Goal: Task Accomplishment & Management: Use online tool/utility

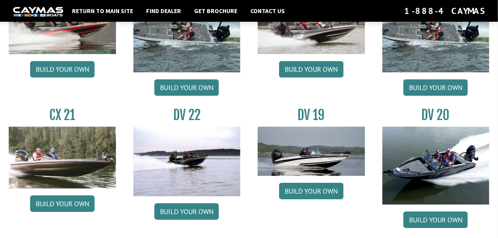
scroll to position [885, 0]
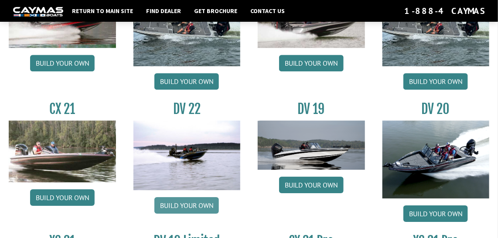
click at [176, 200] on link "Build your own" at bounding box center [186, 205] width 64 height 17
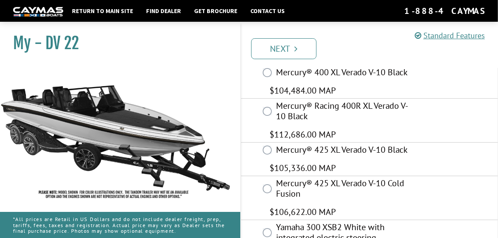
scroll to position [107, 0]
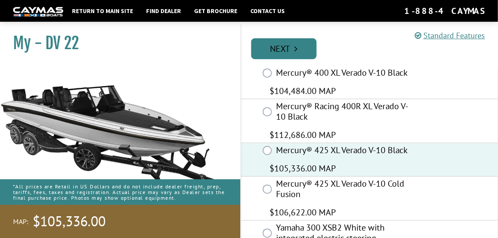
click at [291, 51] on link "Next" at bounding box center [283, 48] width 65 height 21
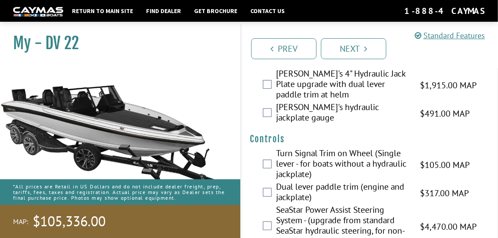
scroll to position [0, 0]
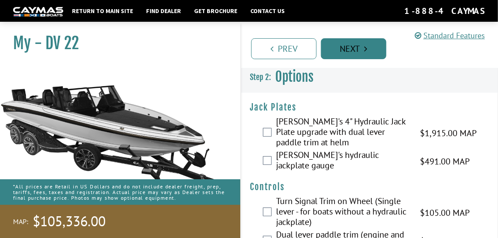
click at [361, 47] on link "Next" at bounding box center [353, 48] width 65 height 21
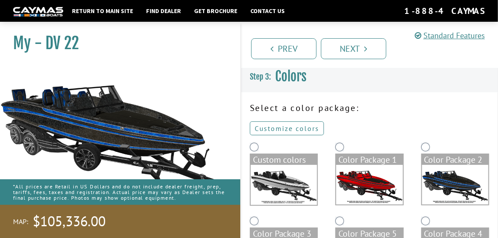
click at [291, 129] on link "Customize colors" at bounding box center [287, 129] width 74 height 14
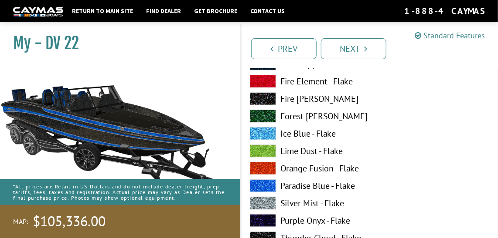
scroll to position [292, 0]
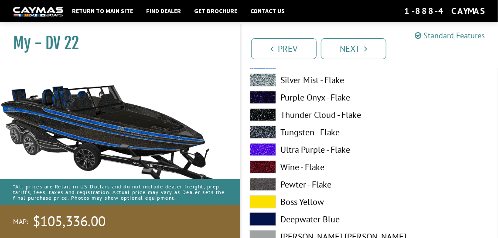
click at [260, 131] on span at bounding box center [263, 132] width 26 height 13
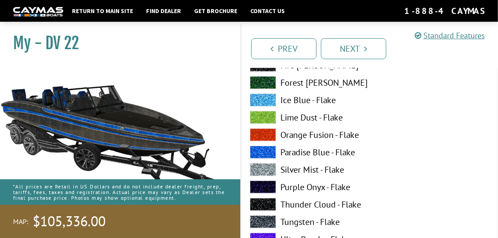
scroll to position [196, 0]
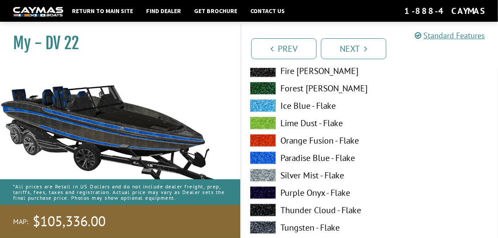
click at [264, 154] on span at bounding box center [263, 158] width 26 height 13
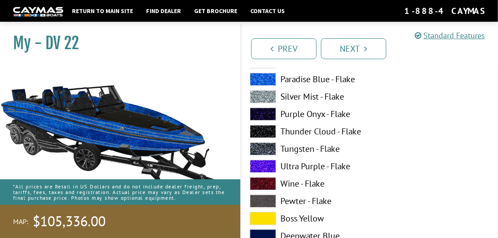
scroll to position [802, 0]
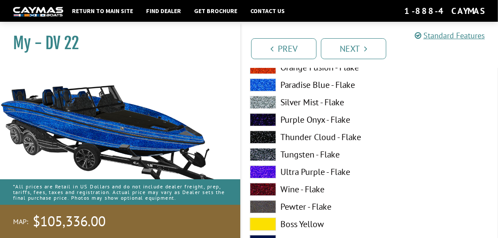
click at [265, 154] on span at bounding box center [263, 154] width 26 height 13
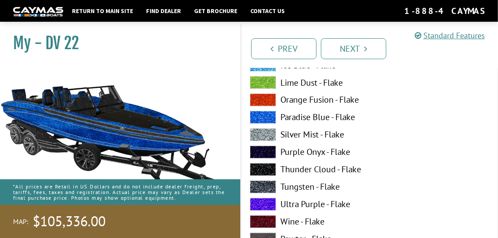
scroll to position [1672, 0]
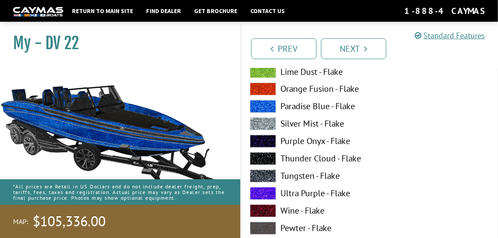
click at [266, 175] on span at bounding box center [263, 176] width 26 height 13
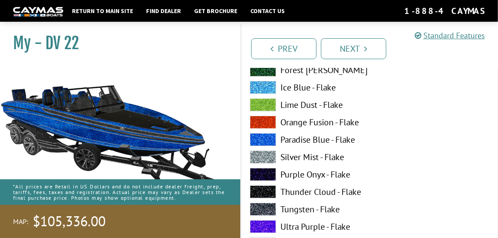
scroll to position [2385, 0]
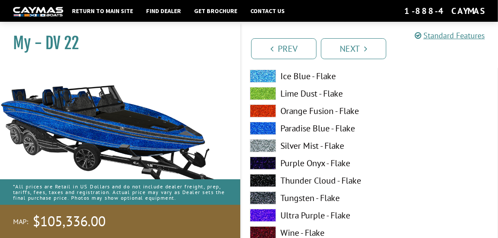
click at [260, 195] on span at bounding box center [263, 198] width 26 height 13
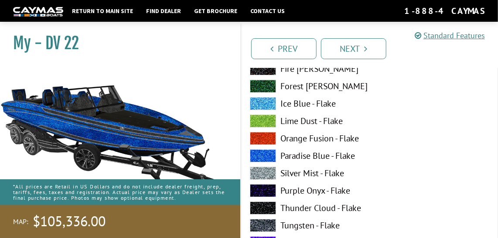
scroll to position [3294, 0]
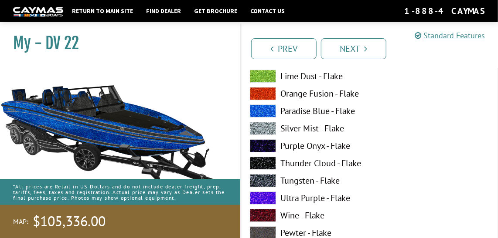
click at [267, 176] on span at bounding box center [263, 180] width 26 height 13
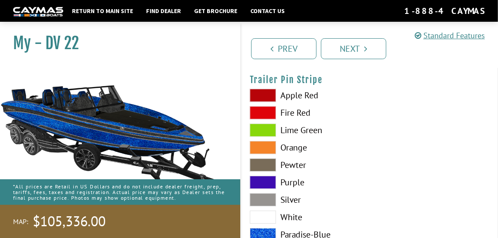
scroll to position [4400, 0]
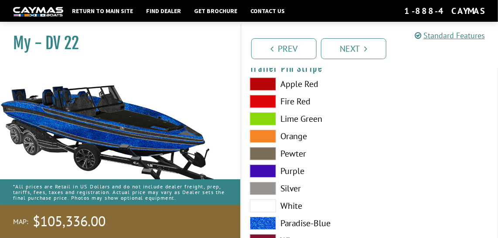
click at [261, 222] on span at bounding box center [263, 223] width 26 height 13
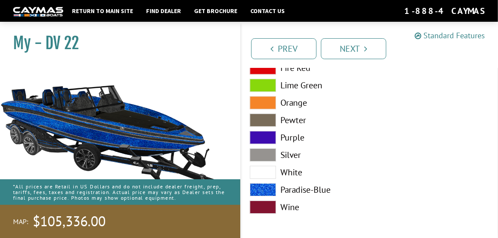
click at [435, 34] on link "Standard Features" at bounding box center [449, 36] width 70 height 10
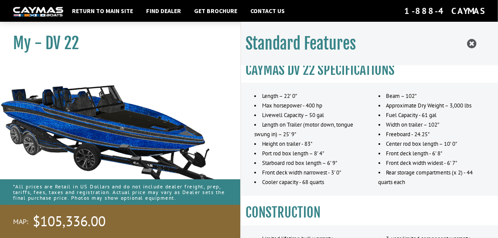
scroll to position [0, 0]
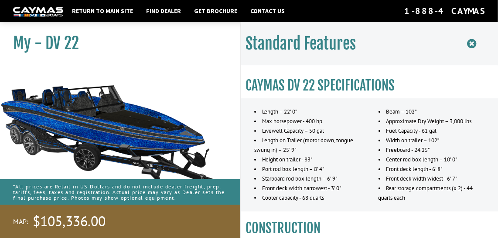
click at [471, 44] on icon at bounding box center [471, 43] width 9 height 11
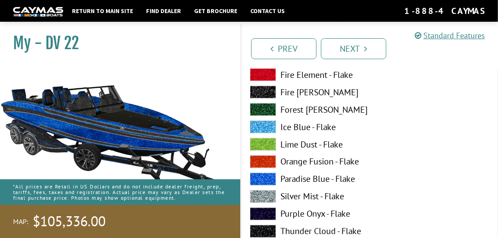
scroll to position [1605, 0]
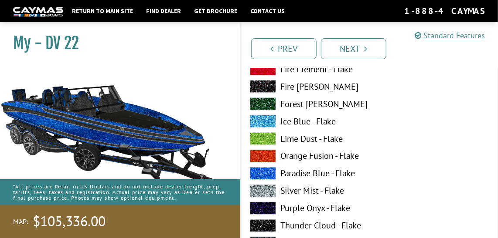
click at [270, 175] on span at bounding box center [263, 173] width 26 height 13
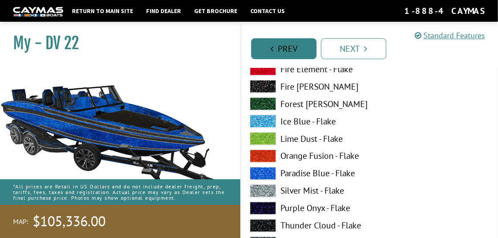
click at [282, 43] on link "Prev" at bounding box center [283, 48] width 65 height 21
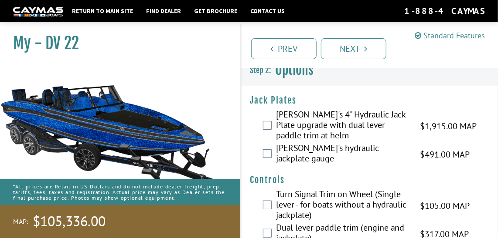
scroll to position [0, 0]
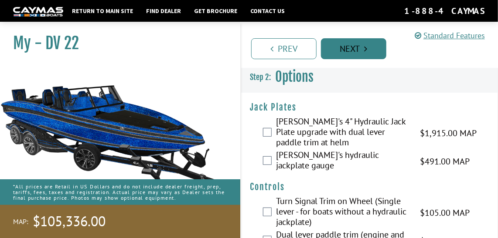
click at [338, 49] on link "Next" at bounding box center [353, 48] width 65 height 21
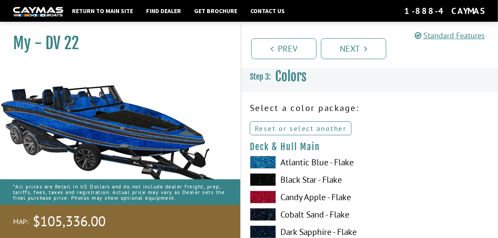
click at [293, 130] on link "Reset or select another" at bounding box center [301, 129] width 102 height 14
